Goal: Task Accomplishment & Management: Use online tool/utility

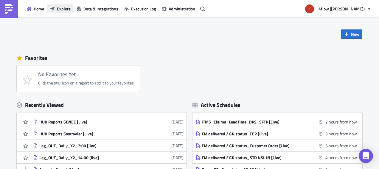
click at [57, 10] on span "Explore" at bounding box center [64, 9] width 14 height 6
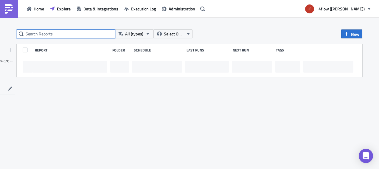
click at [92, 32] on input "text" at bounding box center [66, 33] width 98 height 9
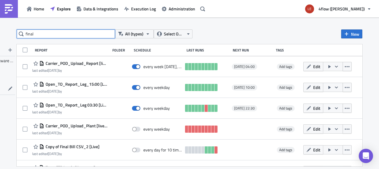
type input "final"
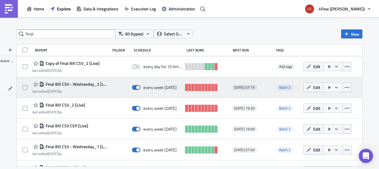
click at [98, 89] on div "Final Bill CSV - Wednesday_2 [Live] last edited [DATE] by" at bounding box center [69, 87] width 75 height 13
click at [106, 87] on div "Final Bill CSV - Wednesday_2 [Live] last edited [DATE] by every week [DATE][DAT…" at bounding box center [190, 87] width 346 height 21
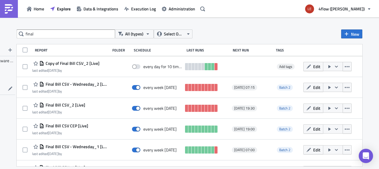
click at [74, 83] on span "Final Bill CSV - Wednesday_2 [Live]" at bounding box center [75, 84] width 63 height 5
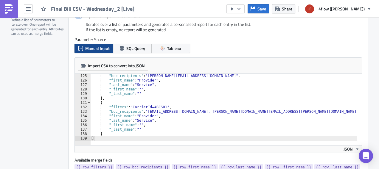
scroll to position [554, 0]
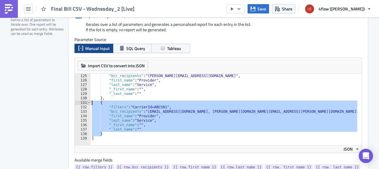
drag, startPoint x: 98, startPoint y: 127, endPoint x: 87, endPoint y: 102, distance: 27.3
click at [87, 102] on div "} 125 126 127 128 129 130 131 132 133 134 135 136 137 138 139 "bcc_recipients" …" at bounding box center [218, 109] width 287 height 71
type textarea "{ "filters": "CarrierId=ABCS01","
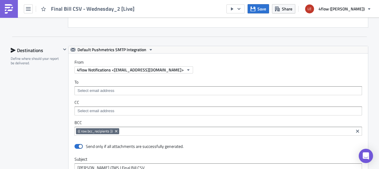
scroll to position [548, 0]
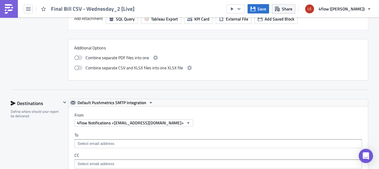
click at [10, 10] on img at bounding box center [9, 9] width 10 height 10
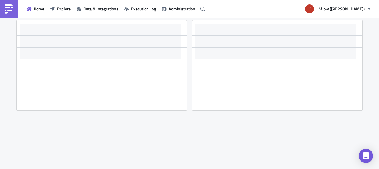
scroll to position [92, 0]
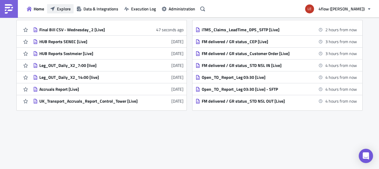
click at [64, 7] on span "Explore" at bounding box center [64, 9] width 14 height 6
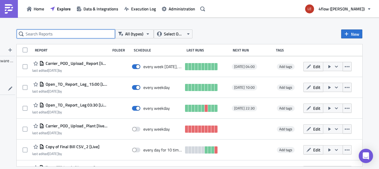
click at [57, 37] on input "text" at bounding box center [66, 33] width 98 height 9
type input "final"
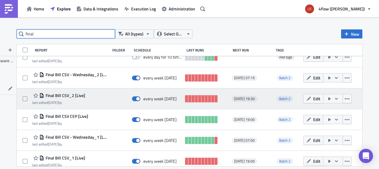
scroll to position [15, 0]
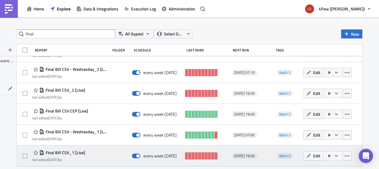
click at [89, 153] on div "Final Bill CSV_1 [Live] last edited [DATE] by" at bounding box center [69, 156] width 75 height 12
click at [67, 152] on span "Final Bill CSV_1 [Live]" at bounding box center [64, 152] width 41 height 5
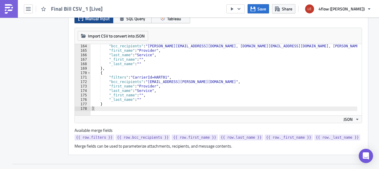
scroll to position [728, 0]
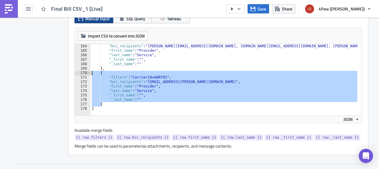
drag, startPoint x: 105, startPoint y: 102, endPoint x: 87, endPoint y: 71, distance: 36.4
click at [87, 71] on div "} 163 164 165 166 167 168 169 170 171 172 173 174 175 176 177 178 "filters" : "…" at bounding box center [218, 79] width 287 height 71
click at [102, 103] on div ""filters" : "CarrierId=TERR01" , "bcc_recipients" : "[PERSON_NAME][EMAIL_ADDRES…" at bounding box center [224, 79] width 267 height 71
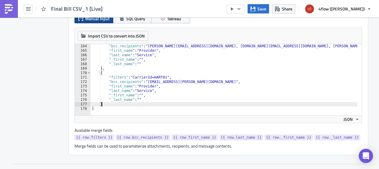
type textarea "},"
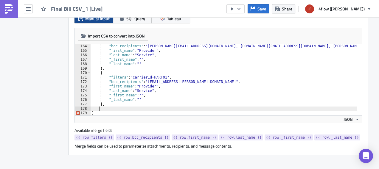
paste textarea "}"
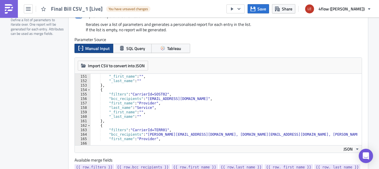
scroll to position [764, 0]
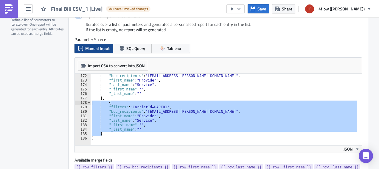
drag, startPoint x: 99, startPoint y: 133, endPoint x: 79, endPoint y: 102, distance: 36.2
click at [79, 102] on div "} 171 172 173 174 175 176 177 178 179 180 181 182 183 184 185 186 "filters" : "…" at bounding box center [218, 109] width 287 height 71
type textarea "{ "filters": "CarrierId=HART01","
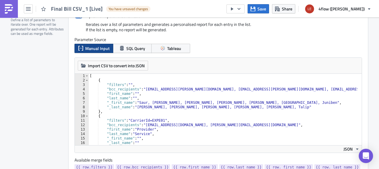
scroll to position [0, 0]
drag, startPoint x: 313, startPoint y: 96, endPoint x: 301, endPoint y: 94, distance: 12.0
click at [312, 95] on div "[ { "filters" : "" , "bcc_recipients" : "[EMAIL_ADDRESS][PERSON_NAME][DOMAIN_NA…" at bounding box center [227, 112] width 278 height 76
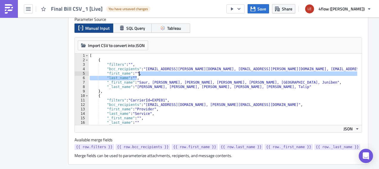
scroll to position [179, 0]
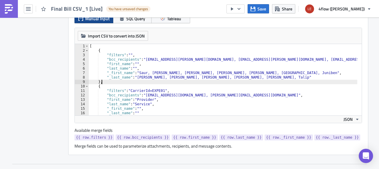
drag, startPoint x: 104, startPoint y: 80, endPoint x: 111, endPoint y: 76, distance: 8.7
click at [104, 80] on div "[ { "filters" : "" , "bcc_recipients" : "[EMAIL_ADDRESS][PERSON_NAME][DOMAIN_NA…" at bounding box center [227, 82] width 278 height 76
click at [313, 59] on div "[ { "filters" : "" , "bcc_recipients" : "[EMAIL_ADDRESS][PERSON_NAME][DOMAIN_NA…" at bounding box center [227, 82] width 278 height 76
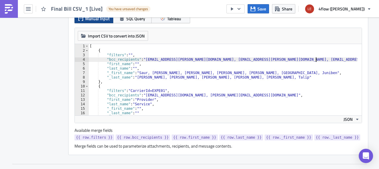
scroll to position [0, 19]
paste textarea "}"
paste textarea "[EMAIL_ADDRESS][DOMAIN_NAME]"
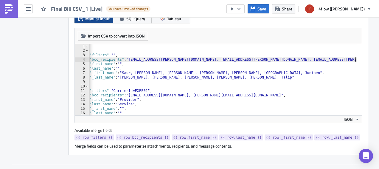
scroll to position [0, 17]
click at [298, 58] on div "[ { "filters" : "" , "bcc_recipients" : "[EMAIL_ADDRESS][PERSON_NAME][DOMAIN_NA…" at bounding box center [215, 82] width 289 height 76
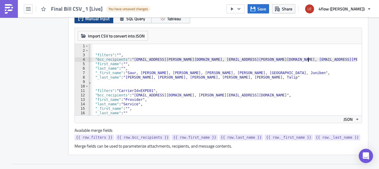
scroll to position [0, 0]
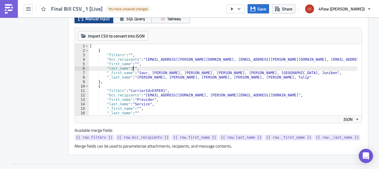
click at [131, 66] on div "[ { "filters" : "" , "bcc_recipients" : "[EMAIL_ADDRESS][PERSON_NAME][DOMAIN_NA…" at bounding box center [233, 82] width 291 height 76
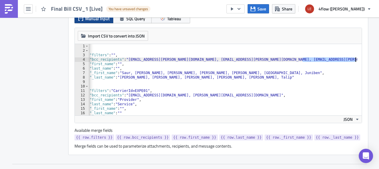
scroll to position [0, 22]
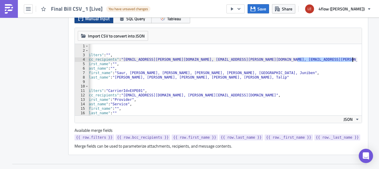
drag, startPoint x: 317, startPoint y: 60, endPoint x: 349, endPoint y: 60, distance: 32.2
click at [349, 60] on div "[ { "filters" : "" , "bcc_recipients" : "[EMAIL_ADDRESS][PERSON_NAME][DOMAIN_NA…" at bounding box center [211, 82] width 291 height 76
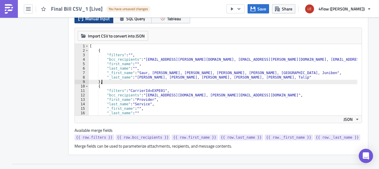
click at [242, 80] on div "[ { "filters" : "" , "bcc_recipients" : "[EMAIL_ADDRESS][PERSON_NAME][DOMAIN_NA…" at bounding box center [233, 82] width 291 height 76
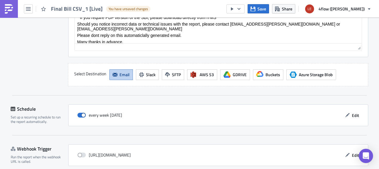
scroll to position [846, 0]
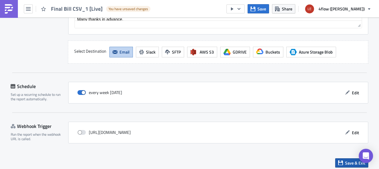
type textarea "},"
click at [339, 162] on button "Save & Exit" at bounding box center [351, 162] width 33 height 9
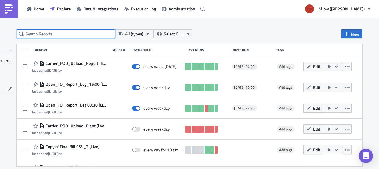
click at [47, 32] on input "text" at bounding box center [66, 33] width 98 height 9
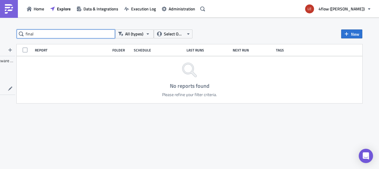
type input "final"
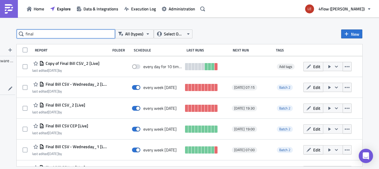
click at [50, 34] on input "final" at bounding box center [66, 33] width 98 height 9
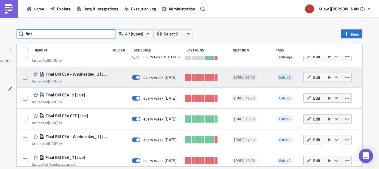
scroll to position [15, 0]
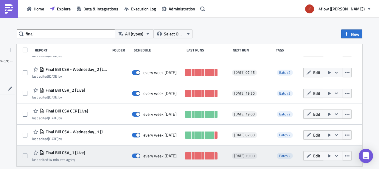
click at [64, 151] on span "Final Bill CSV_1 [Live]" at bounding box center [64, 152] width 41 height 5
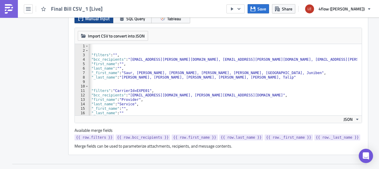
scroll to position [0, 22]
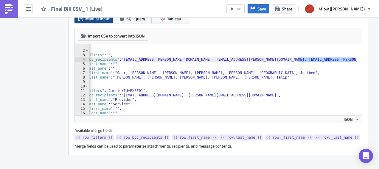
drag, startPoint x: 296, startPoint y: 60, endPoint x: 350, endPoint y: 58, distance: 54.0
click at [350, 58] on div "[ { "filters" : "" , "bcc_recipients" : "[EMAIL_ADDRESS][PERSON_NAME][DOMAIN_NA…" at bounding box center [211, 82] width 291 height 76
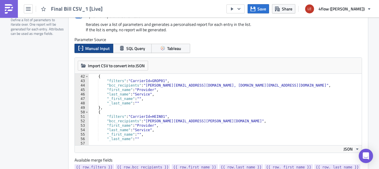
scroll to position [0, 0]
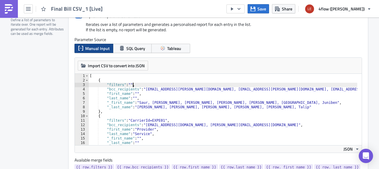
drag, startPoint x: 329, startPoint y: 86, endPoint x: 318, endPoint y: 88, distance: 11.5
click at [328, 86] on div "[ { "filters" : "" , "bcc_recipients" : "[EMAIL_ADDRESS][PERSON_NAME][DOMAIN_NA…" at bounding box center [233, 112] width 291 height 76
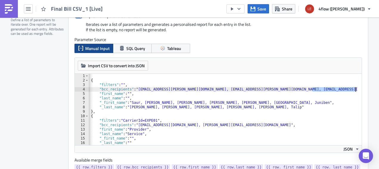
scroll to position [0, 22]
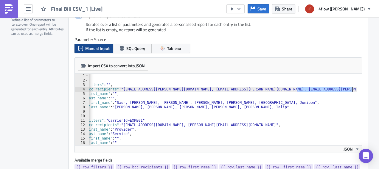
drag, startPoint x: 317, startPoint y: 88, endPoint x: 350, endPoint y: 90, distance: 33.1
click at [350, 90] on div "[ { "filters" : "" , "bcc_recipients" : "[EMAIL_ADDRESS][PERSON_NAME][DOMAIN_NA…" at bounding box center [211, 112] width 291 height 76
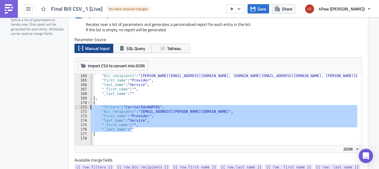
scroll to position [0, 0]
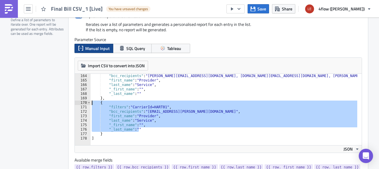
drag, startPoint x: 135, startPoint y: 129, endPoint x: 84, endPoint y: 103, distance: 57.0
click at [84, 103] on div ""bcc_recipients": "[EMAIL_ADDRESS][PERSON_NAME][DOMAIN_NAME], [EMAIL_ADDRESS][P…" at bounding box center [218, 109] width 287 height 71
click at [102, 133] on div ""filters" : "CarrierId=TERR01" , "bcc_recipients" : "[PERSON_NAME][EMAIL_ADDRES…" at bounding box center [230, 107] width 278 height 76
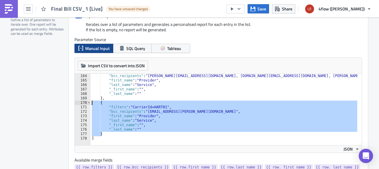
drag, startPoint x: 103, startPoint y: 135, endPoint x: 77, endPoint y: 101, distance: 42.7
click at [77, 101] on div "} 163 164 165 166 167 168 169 170 171 172 173 174 175 176 177 178 "filters" : "…" at bounding box center [218, 109] width 287 height 71
click at [111, 134] on div ""filters" : "CarrierId=TERR01" , "bcc_recipients" : "[PERSON_NAME][EMAIL_ADDRES…" at bounding box center [224, 109] width 267 height 71
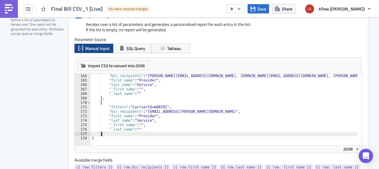
type textarea "},"
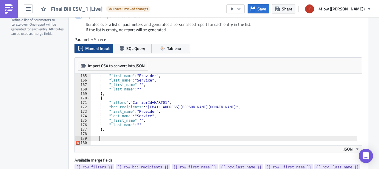
paste textarea "}"
type textarea "}"
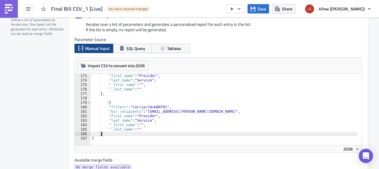
scroll to position [768, 0]
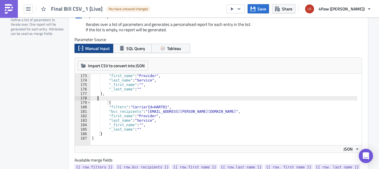
click at [95, 98] on div ""first_name" : "Provider" , "last_name" : "Service" , "_first_name" : "" , "_la…" at bounding box center [230, 112] width 278 height 76
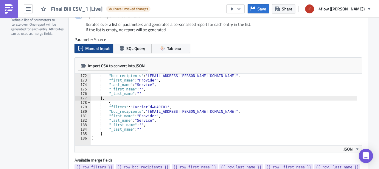
scroll to position [179, 0]
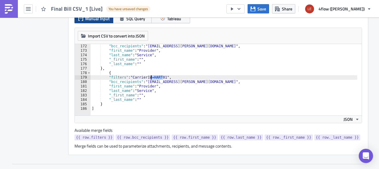
drag, startPoint x: 160, startPoint y: 76, endPoint x: 148, endPoint y: 76, distance: 11.3
click at [148, 76] on div ""bcc_recipients" : "[PERSON_NAME][EMAIL_ADDRESS][PERSON_NAME][DOMAIN_NAME]" , "…" at bounding box center [230, 82] width 278 height 76
paste textarea "FFSCMARC"
drag, startPoint x: 155, startPoint y: 77, endPoint x: 159, endPoint y: 75, distance: 4.1
click at [155, 76] on div ""bcc_recipients" : "[PERSON_NAME][EMAIL_ADDRESS][PERSON_NAME][DOMAIN_NAME]" , "…" at bounding box center [230, 82] width 278 height 76
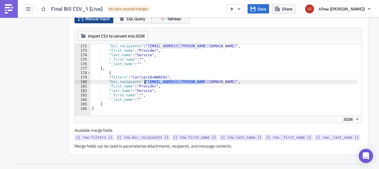
drag, startPoint x: 201, startPoint y: 80, endPoint x: 142, endPoint y: 81, distance: 59.0
click at [142, 81] on div ""bcc_recipients" : "[PERSON_NAME][EMAIL_ADDRESS][PERSON_NAME][DOMAIN_NAME]" , "…" at bounding box center [230, 82] width 278 height 76
paste textarea "[EMAIL_ADDRESS][DOMAIN_NAME]"
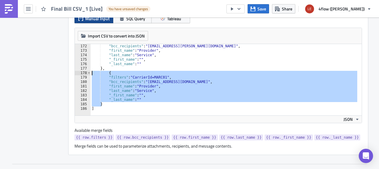
drag, startPoint x: 102, startPoint y: 104, endPoint x: 76, endPoint y: 72, distance: 40.8
click at [76, 72] on div ""bcc_recipients": "[EMAIL_ADDRESS][DOMAIN_NAME]", 172 173 174 175 176 177 178 1…" at bounding box center [218, 79] width 287 height 71
type textarea "{ "filters": "CarrierId=MARC01","
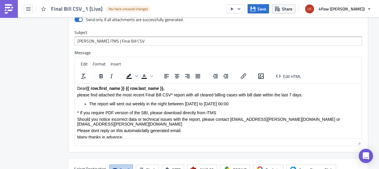
scroll to position [846, 0]
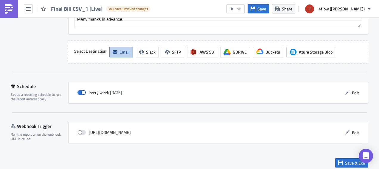
drag, startPoint x: 340, startPoint y: 160, endPoint x: 303, endPoint y: 141, distance: 41.8
click at [340, 161] on icon "button" at bounding box center [340, 163] width 5 height 5
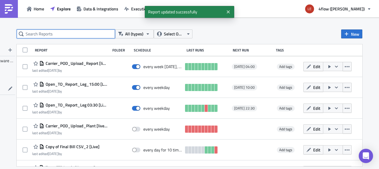
click at [72, 34] on input "text" at bounding box center [66, 33] width 98 height 9
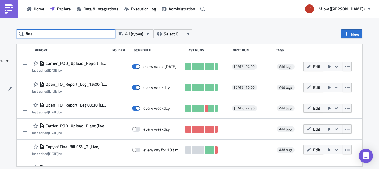
type input "final"
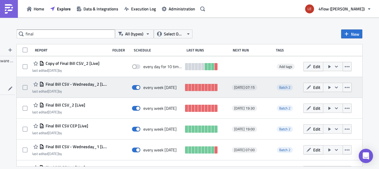
click at [71, 84] on span "Final Bill CSV - Wednesday_2 [Live]" at bounding box center [75, 84] width 63 height 5
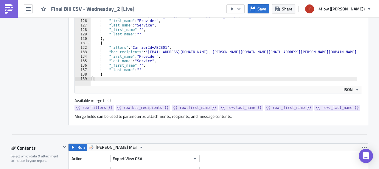
scroll to position [554, 0]
click at [108, 74] on div ""bcc_recipients" : "[PERSON_NAME][EMAIL_ADDRESS][DOMAIN_NAME]" , "first_name" :…" at bounding box center [231, 52] width 281 height 76
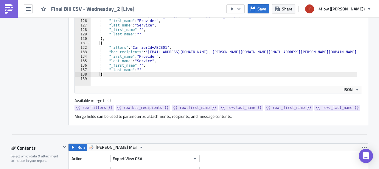
type textarea "},"
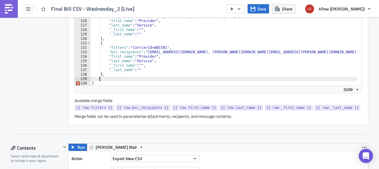
scroll to position [0, 0]
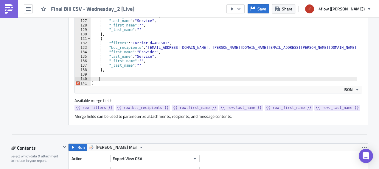
paste textarea "}"
type textarea "}"
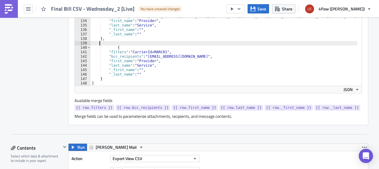
click at [102, 42] on div ""bcc_recipients" : "[EMAIL_ADDRESS][DOMAIN_NAME], [PERSON_NAME][DOMAIN_NAME][EM…" at bounding box center [231, 52] width 281 height 76
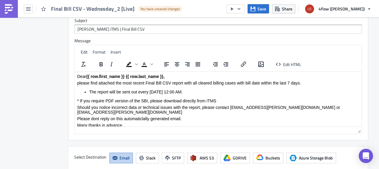
scroll to position [846, 0]
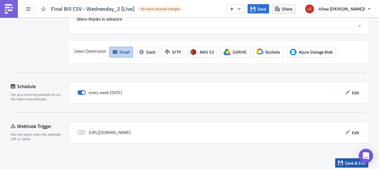
type textarea "},"
drag, startPoint x: 346, startPoint y: 158, endPoint x: 341, endPoint y: 133, distance: 25.7
click at [345, 160] on span "Save & Exit" at bounding box center [355, 163] width 20 height 6
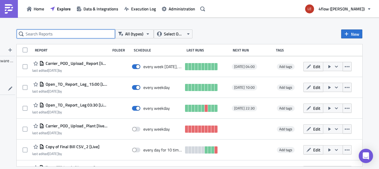
click at [89, 33] on input "text" at bounding box center [66, 33] width 98 height 9
type input "final"
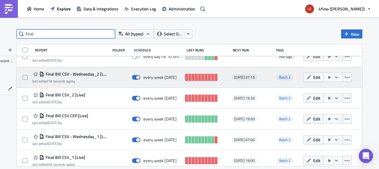
scroll to position [15, 0]
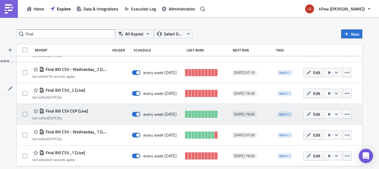
click at [80, 113] on span "Final Bill CSV CEP [Live]" at bounding box center [66, 110] width 44 height 5
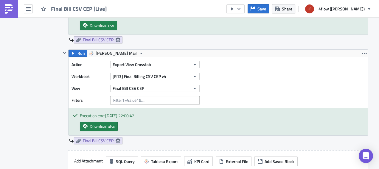
scroll to position [238, 0]
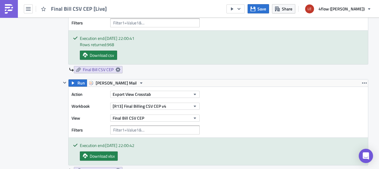
click at [10, 11] on img at bounding box center [9, 9] width 10 height 10
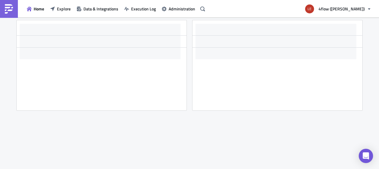
scroll to position [92, 0]
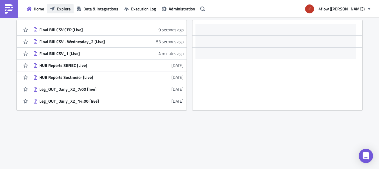
click at [61, 8] on span "Explore" at bounding box center [64, 9] width 14 height 6
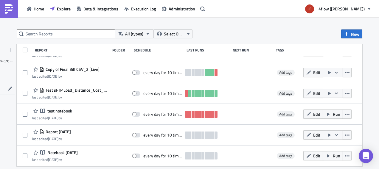
scroll to position [89, 0]
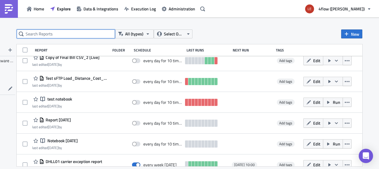
click at [76, 32] on input "text" at bounding box center [66, 33] width 98 height 9
type input "final"
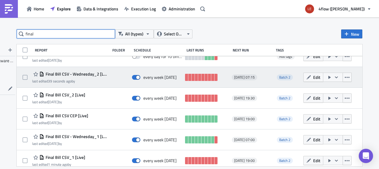
scroll to position [15, 0]
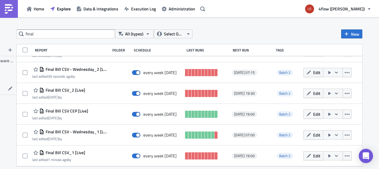
click at [8, 11] on img at bounding box center [9, 9] width 10 height 10
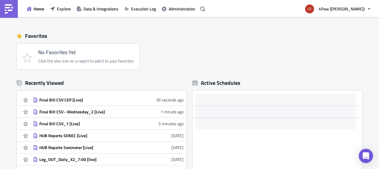
scroll to position [30, 0]
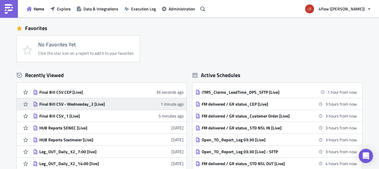
click at [66, 104] on div "Final Bill CSV - Wednesday_2 [Live]" at bounding box center [91, 104] width 104 height 5
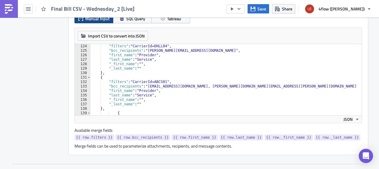
scroll to position [590, 0]
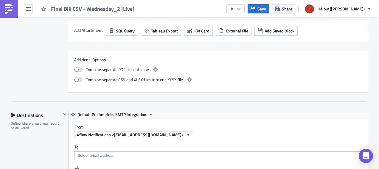
click at [13, 9] on img at bounding box center [9, 9] width 10 height 10
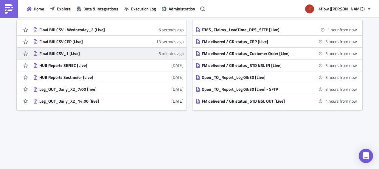
click at [65, 53] on div "Final Bill CSV_1 [Live]" at bounding box center [91, 53] width 104 height 5
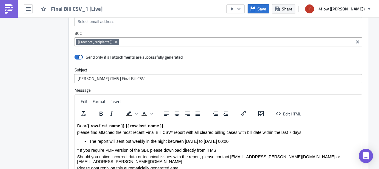
scroll to position [667, 0]
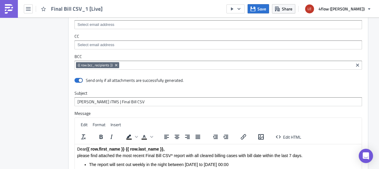
click at [10, 8] on img at bounding box center [9, 9] width 10 height 10
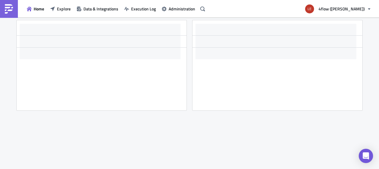
scroll to position [92, 0]
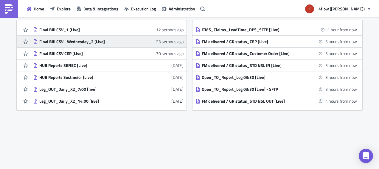
click at [72, 39] on div "Final Bill CSV - Wednesday_2 [Live]" at bounding box center [91, 41] width 104 height 5
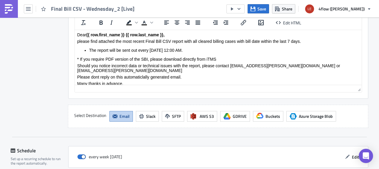
scroll to position [846, 0]
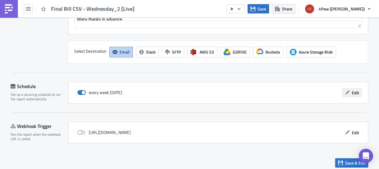
click at [352, 90] on span "Edit" at bounding box center [355, 93] width 7 height 6
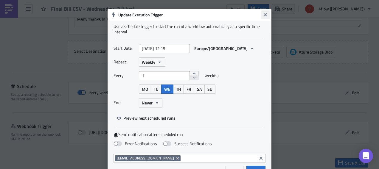
click at [264, 14] on icon "Close" at bounding box center [265, 14] width 3 height 3
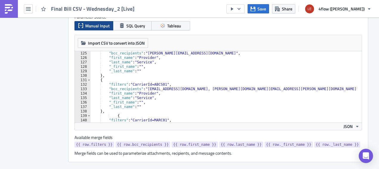
scroll to position [536, 0]
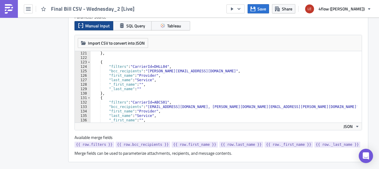
click at [4, 5] on img at bounding box center [9, 9] width 10 height 10
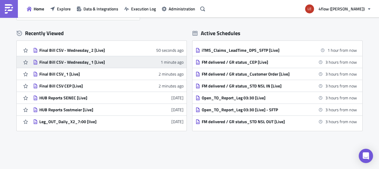
scroll to position [63, 0]
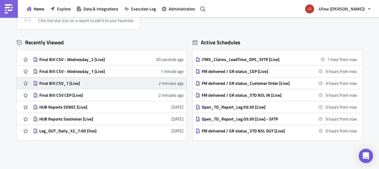
click at [51, 83] on div "Final Bill CSV_1 [Live]" at bounding box center [91, 83] width 104 height 5
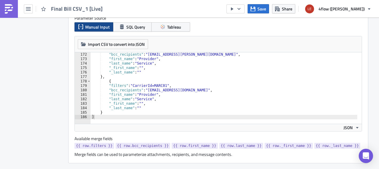
scroll to position [764, 0]
click at [11, 8] on img at bounding box center [9, 9] width 10 height 10
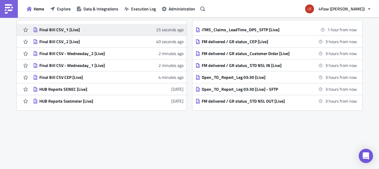
click at [62, 27] on div "Final Bill CSV_1 [Live]" at bounding box center [91, 29] width 104 height 5
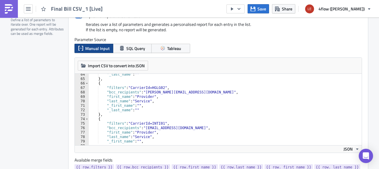
scroll to position [764, 0]
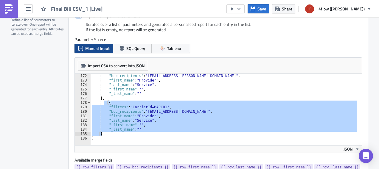
drag, startPoint x: 102, startPoint y: 101, endPoint x: 108, endPoint y: 135, distance: 33.9
click at [108, 135] on div ""filters" : "CarrierId=HART01" , "bcc_recipients" : "[EMAIL_ADDRESS][PERSON_NAM…" at bounding box center [230, 107] width 278 height 76
type textarea ""_last_name": "" }"
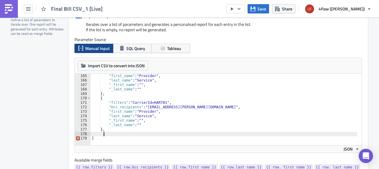
click at [105, 127] on div ""first_name" : "Provider" , "last_name" : "Service" , "_first_name" : "" , "_la…" at bounding box center [230, 112] width 278 height 76
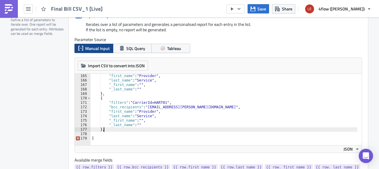
type textarea "}"
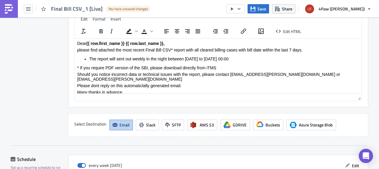
scroll to position [846, 0]
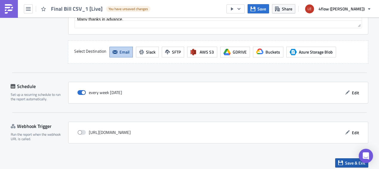
click at [341, 162] on button "Save & Exit" at bounding box center [351, 162] width 33 height 9
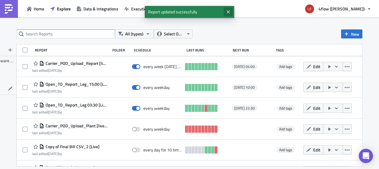
click at [229, 12] on icon "Close" at bounding box center [228, 11] width 3 height 3
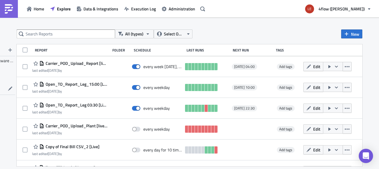
click at [8, 7] on img at bounding box center [9, 9] width 10 height 10
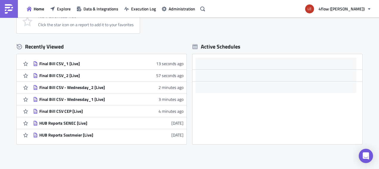
scroll to position [60, 0]
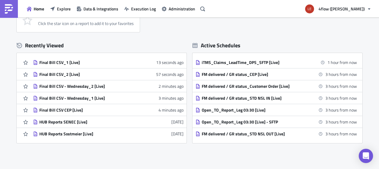
click at [264, 30] on div "No Favorites Yet Click the star icon on a report to add it to your favorites" at bounding box center [192, 19] width 351 height 26
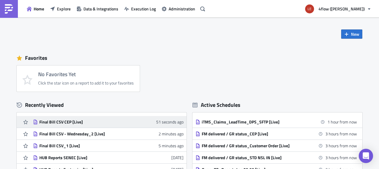
click at [53, 122] on div "Final Bill CSV CEP [Live]" at bounding box center [91, 121] width 104 height 5
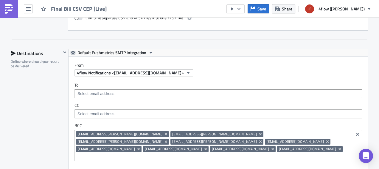
scroll to position [506, 0]
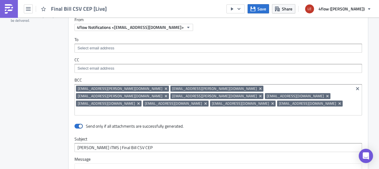
click at [4, 8] on img at bounding box center [9, 9] width 10 height 10
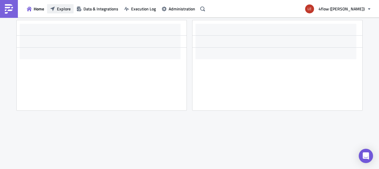
click at [57, 5] on button "Explore" at bounding box center [60, 8] width 27 height 9
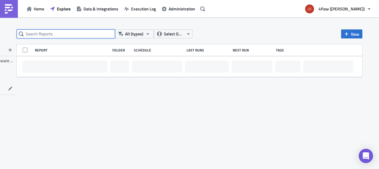
click at [74, 36] on input "text" at bounding box center [66, 33] width 98 height 9
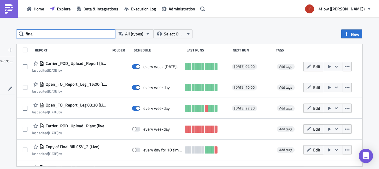
type input "final"
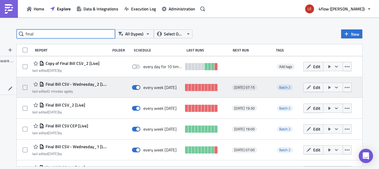
scroll to position [15, 0]
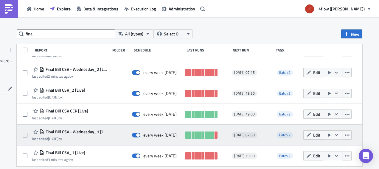
click at [77, 132] on span "Final Bill CSV - Wednesday_1 [Live]" at bounding box center [75, 131] width 63 height 5
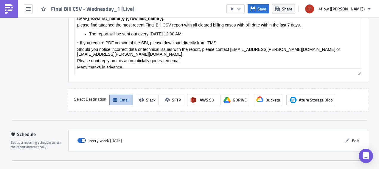
scroll to position [850, 0]
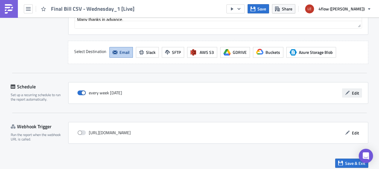
click at [353, 88] on button "Edit" at bounding box center [352, 92] width 20 height 9
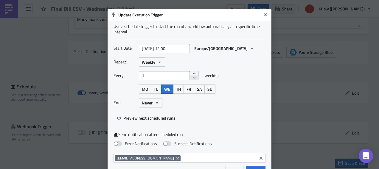
drag, startPoint x: 262, startPoint y: 14, endPoint x: 251, endPoint y: 0, distance: 17.5
click at [263, 13] on icon "Close" at bounding box center [265, 15] width 5 height 5
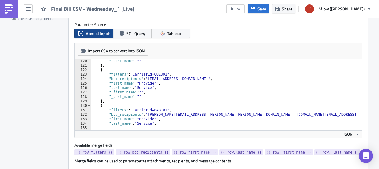
scroll to position [513, 0]
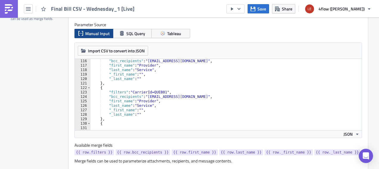
drag, startPoint x: 33, startPoint y: 75, endPoint x: 39, endPoint y: 36, distance: 39.2
click at [33, 71] on div "Report Personalization Define a list of parameters to iterate over. One report …" at bounding box center [39, 81] width 57 height 178
click at [11, 8] on img at bounding box center [9, 9] width 10 height 10
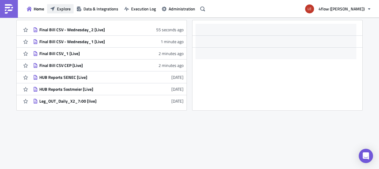
click at [60, 7] on span "Explore" at bounding box center [64, 9] width 14 height 6
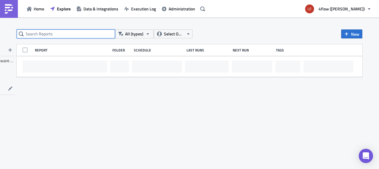
drag, startPoint x: 69, startPoint y: 32, endPoint x: 65, endPoint y: 32, distance: 3.6
click at [69, 32] on input "text" at bounding box center [66, 33] width 98 height 9
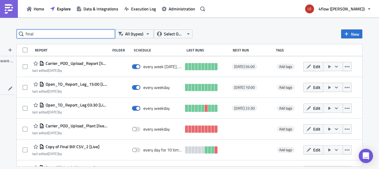
type input "final"
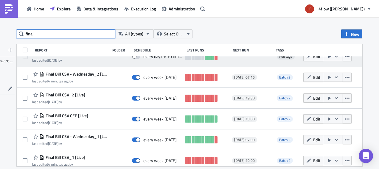
scroll to position [15, 0]
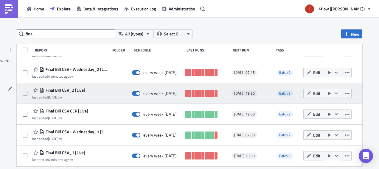
click at [67, 87] on div "Final Bill CSV_2 [Live] last edited 2 months ago by every week on Tuesday 2025-…" at bounding box center [190, 93] width 346 height 21
click at [67, 89] on span "Final Bill CSV_2 [Live]" at bounding box center [64, 90] width 41 height 5
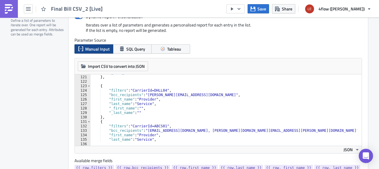
scroll to position [554, 0]
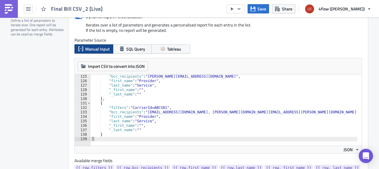
click at [108, 133] on div ""bcc_recipients" : "[PERSON_NAME][EMAIL_ADDRESS][DOMAIN_NAME]" , "first_name" :…" at bounding box center [251, 112] width 321 height 76
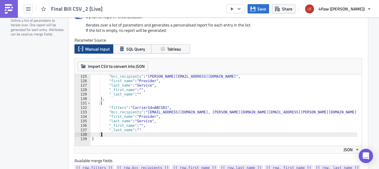
type textarea "},"
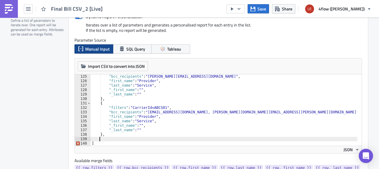
paste textarea "}"
type textarea "}"
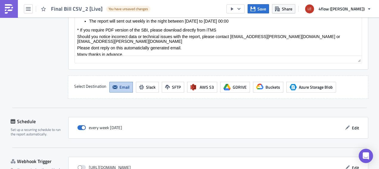
scroll to position [846, 0]
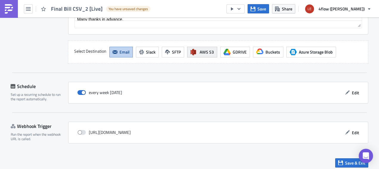
drag, startPoint x: 342, startPoint y: 160, endPoint x: 204, endPoint y: 53, distance: 174.1
click at [340, 159] on button "Save & Exit" at bounding box center [351, 162] width 33 height 9
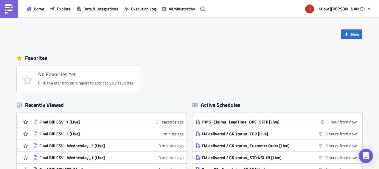
click at [12, 8] on img at bounding box center [9, 9] width 10 height 10
click at [40, 8] on span "Home" at bounding box center [39, 9] width 10 height 6
click at [65, 4] on div "Home Explore Data & Integrations Execution Log Administration" at bounding box center [103, 9] width 207 height 18
drag, startPoint x: 65, startPoint y: 4, endPoint x: 67, endPoint y: 9, distance: 5.0
click at [67, 9] on span "Explore" at bounding box center [64, 9] width 14 height 6
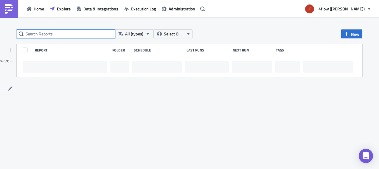
click at [93, 33] on input "text" at bounding box center [66, 33] width 98 height 9
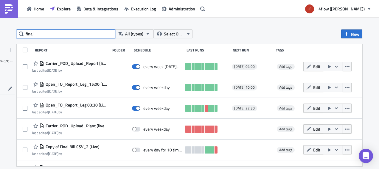
type input "final"
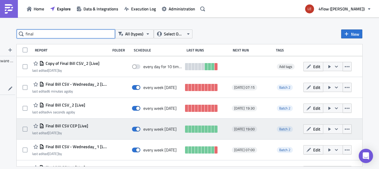
scroll to position [15, 0]
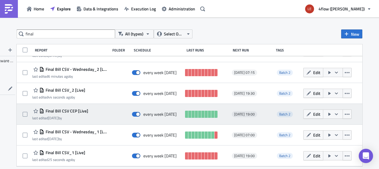
click at [64, 110] on span "Final Bill CSV CEP [Live]" at bounding box center [66, 110] width 44 height 5
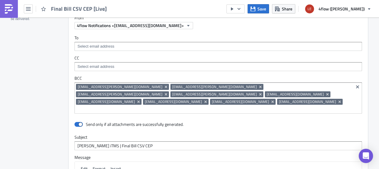
scroll to position [536, 0]
